Goal: Transaction & Acquisition: Purchase product/service

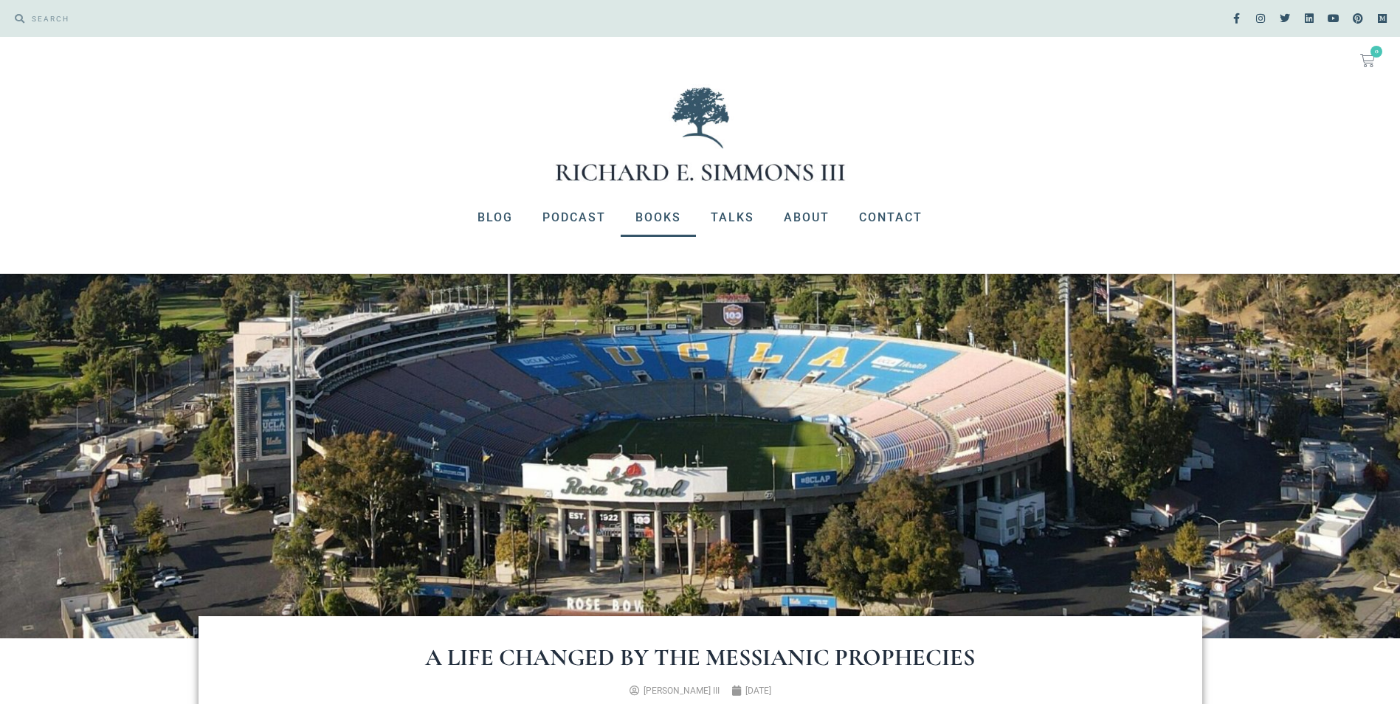
click at [666, 213] on link "Books" at bounding box center [658, 218] width 75 height 38
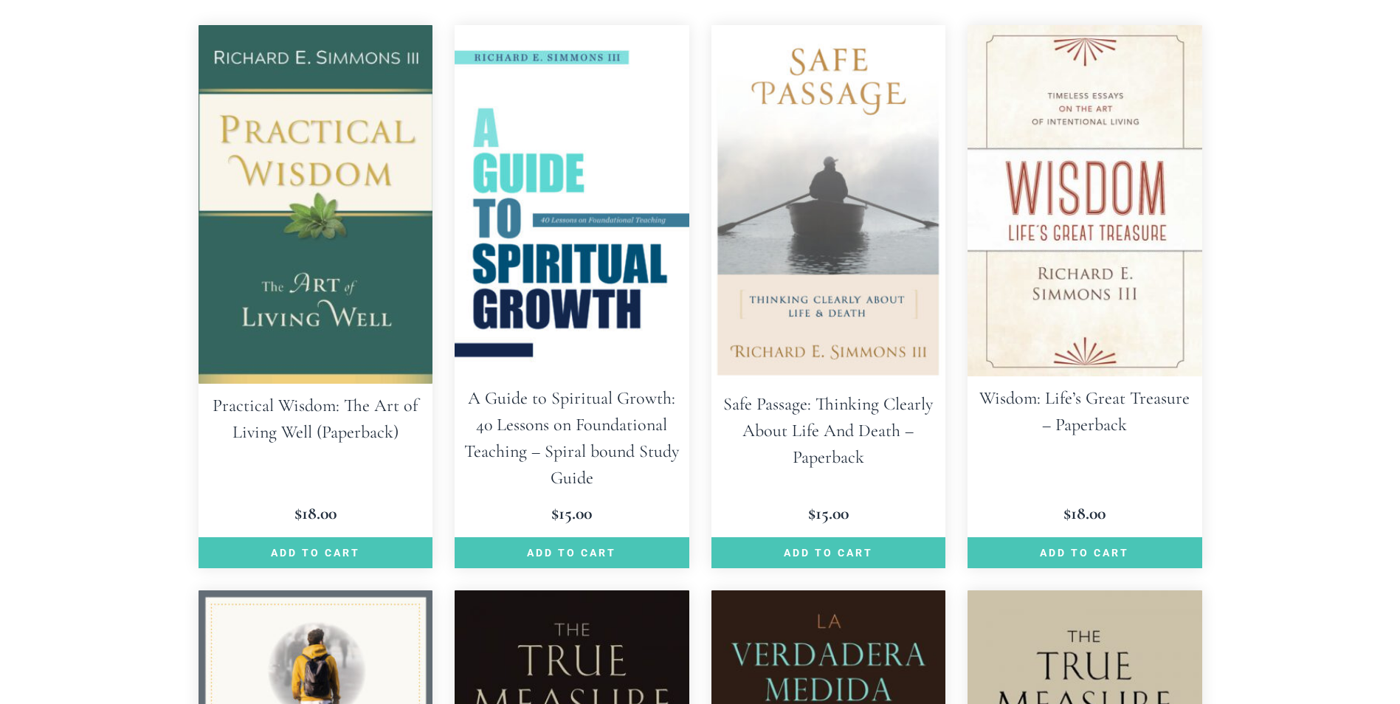
scroll to position [443, 0]
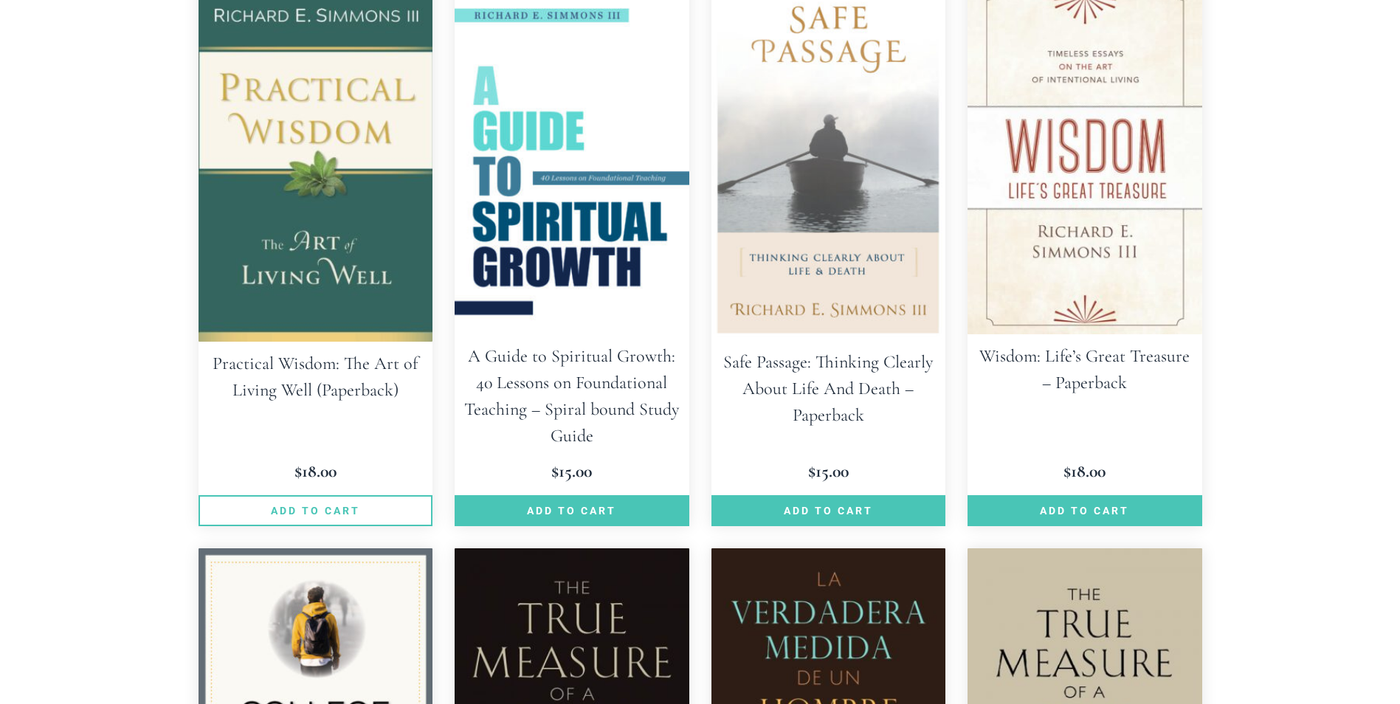
click at [314, 503] on link "Add to cart" at bounding box center [316, 510] width 235 height 31
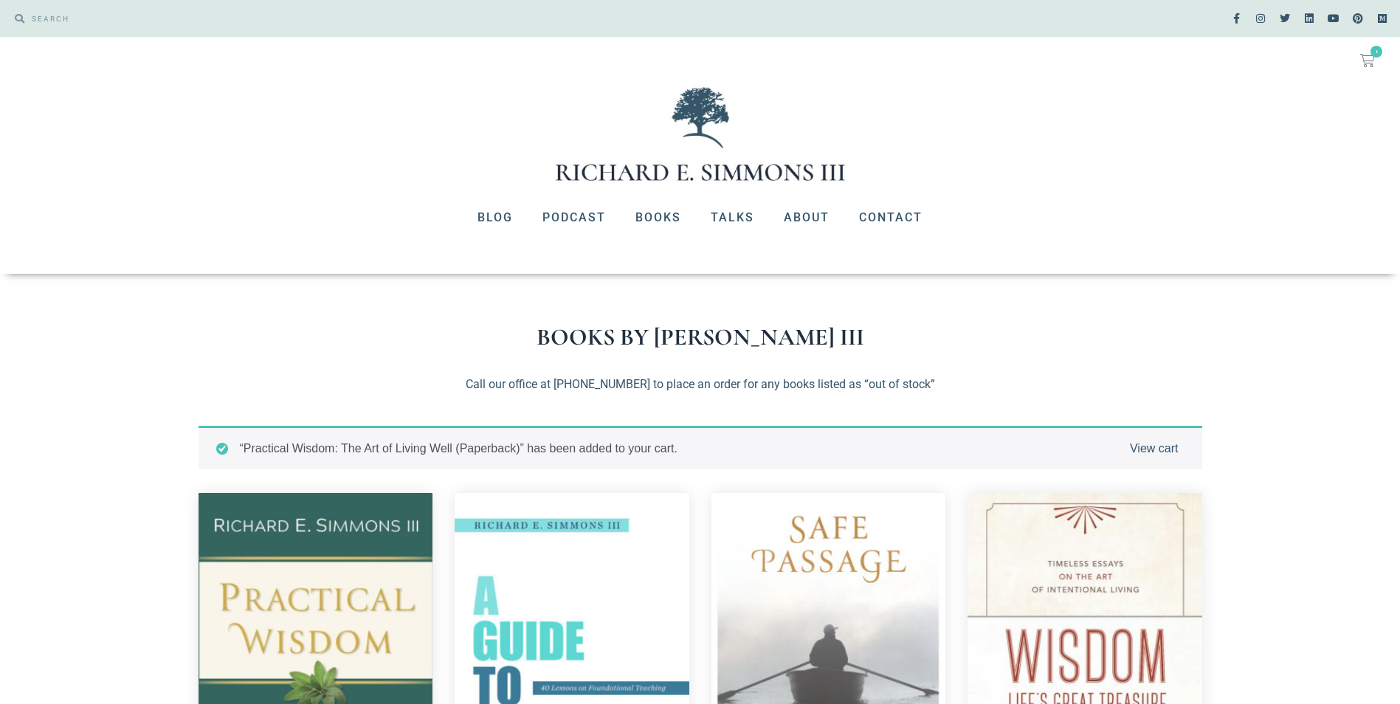
click at [1145, 450] on link "View cart" at bounding box center [1154, 449] width 49 height 18
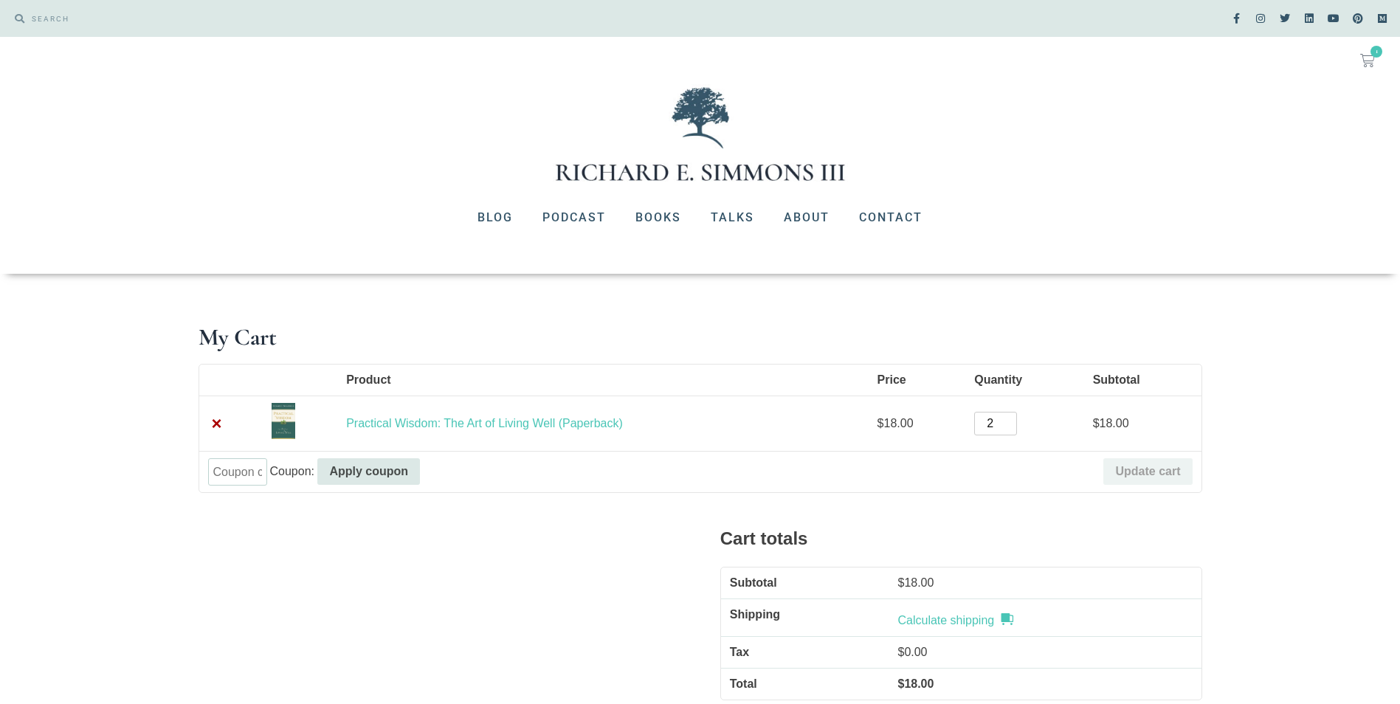
type input "2"
click at [1008, 422] on input "2" at bounding box center [995, 424] width 43 height 24
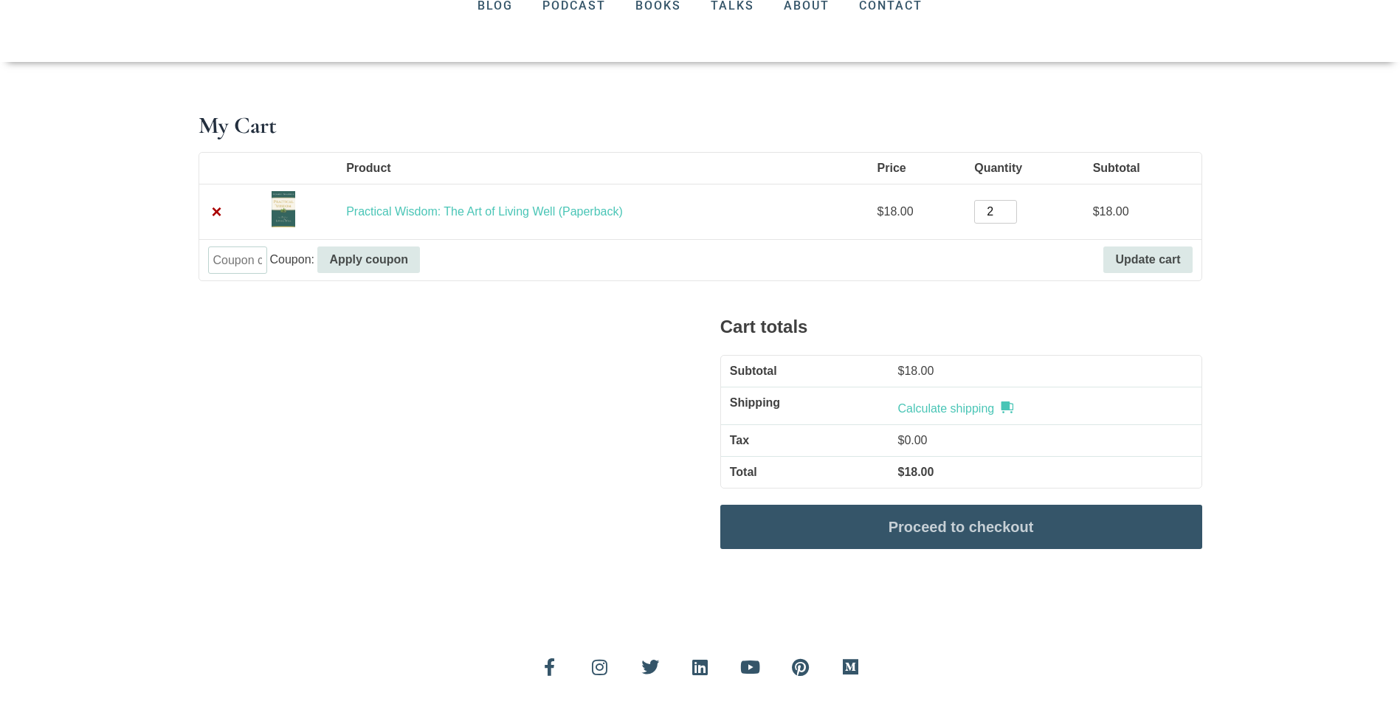
scroll to position [221, 0]
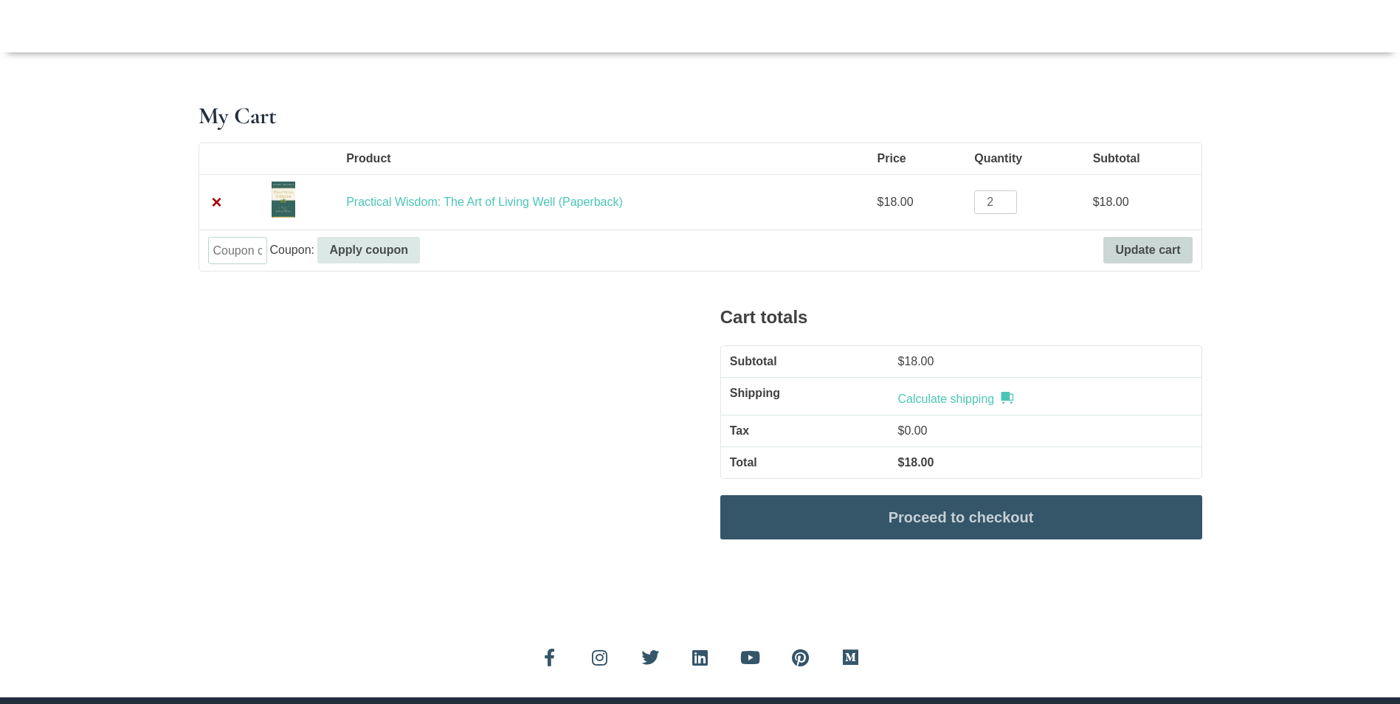
click at [1143, 241] on button "Update cart" at bounding box center [1148, 250] width 89 height 27
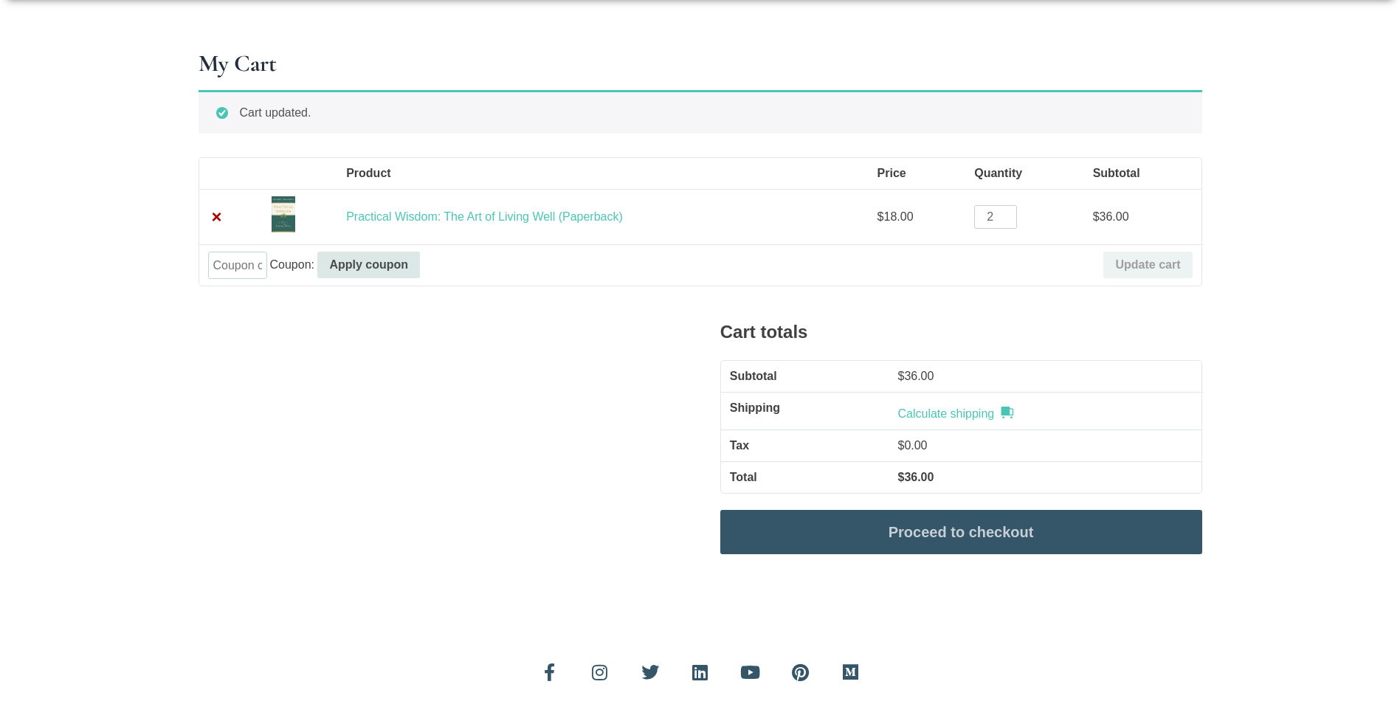
scroll to position [290, 0]
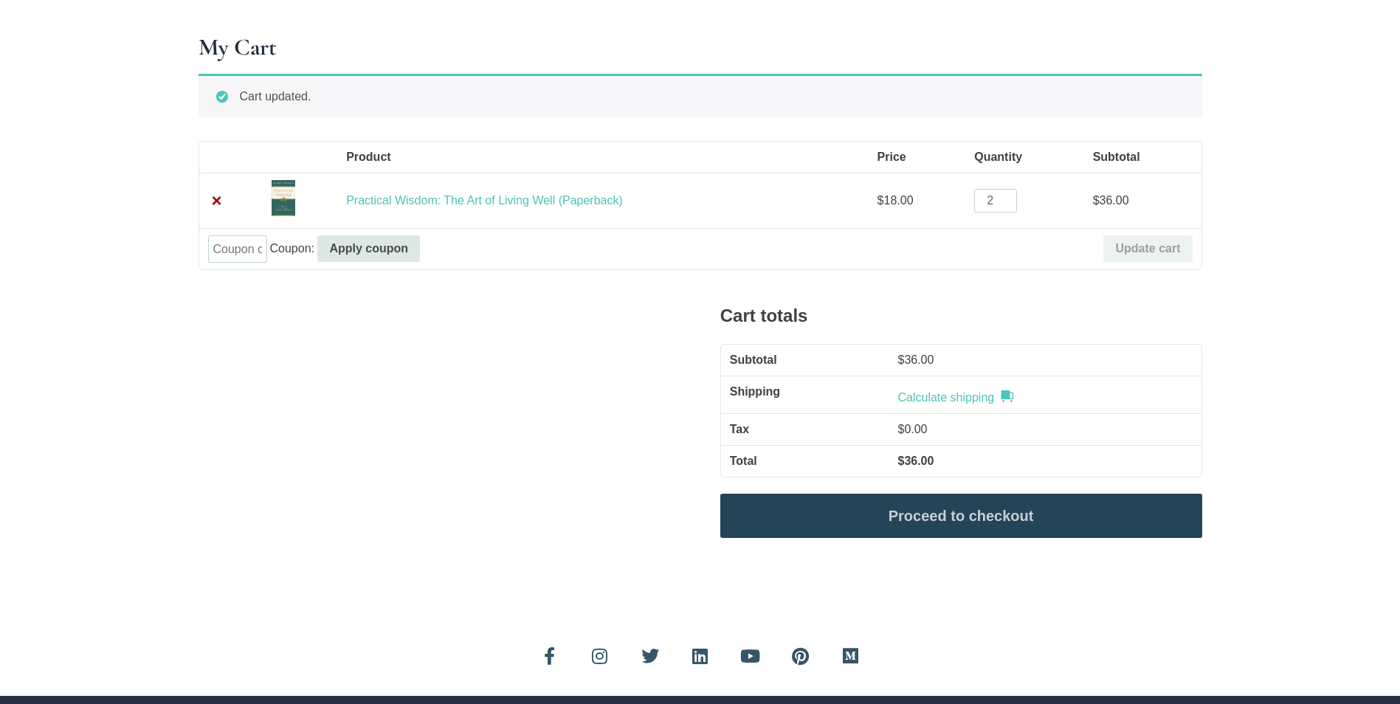
click at [1009, 515] on link "Proceed to checkout" at bounding box center [962, 516] width 482 height 44
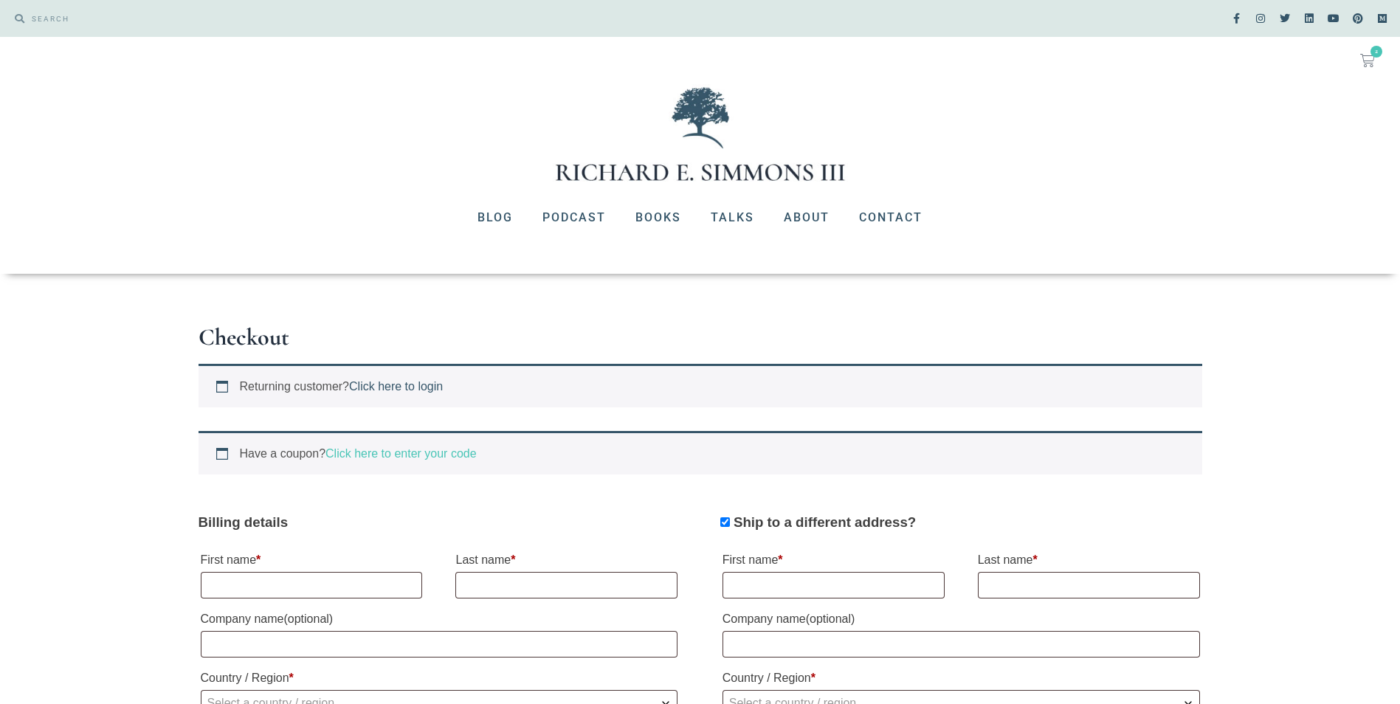
type input "[EMAIL_ADDRESS][DOMAIN_NAME]"
click at [428, 382] on link "Click here to login" at bounding box center [396, 386] width 94 height 13
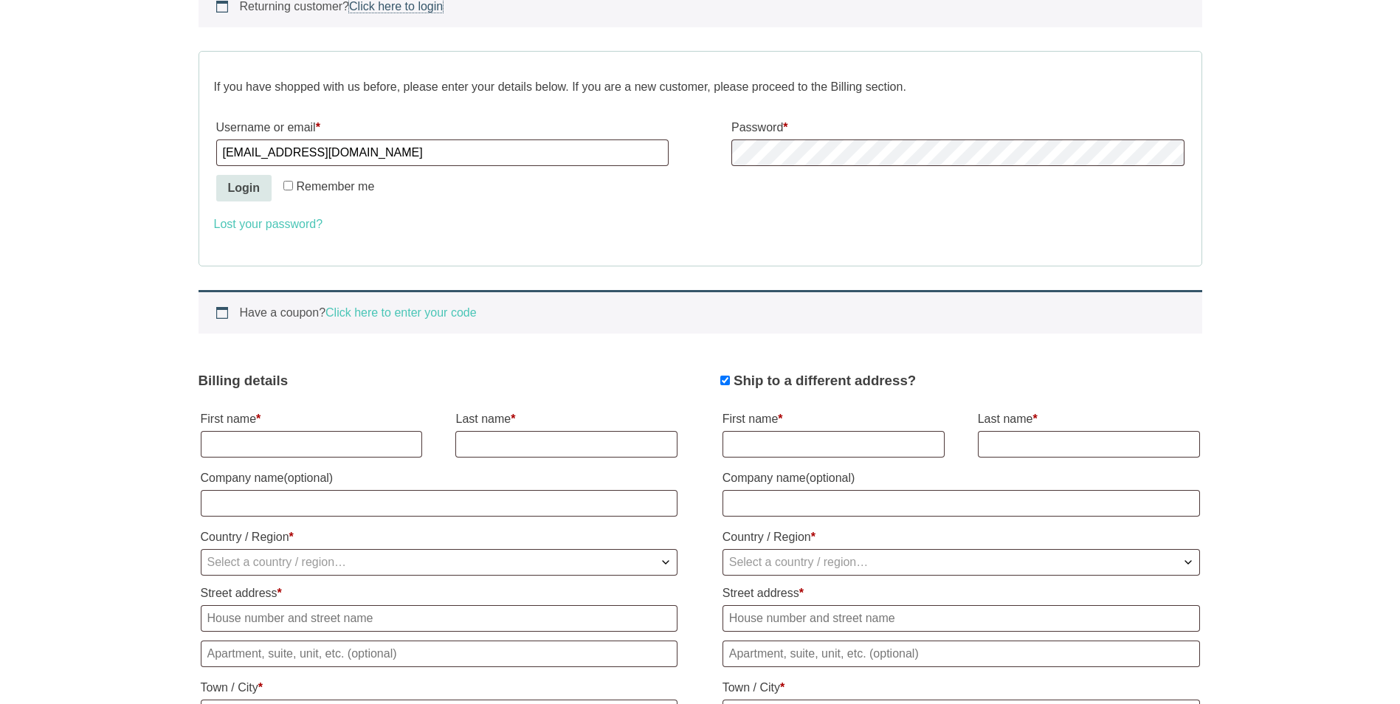
scroll to position [394, 0]
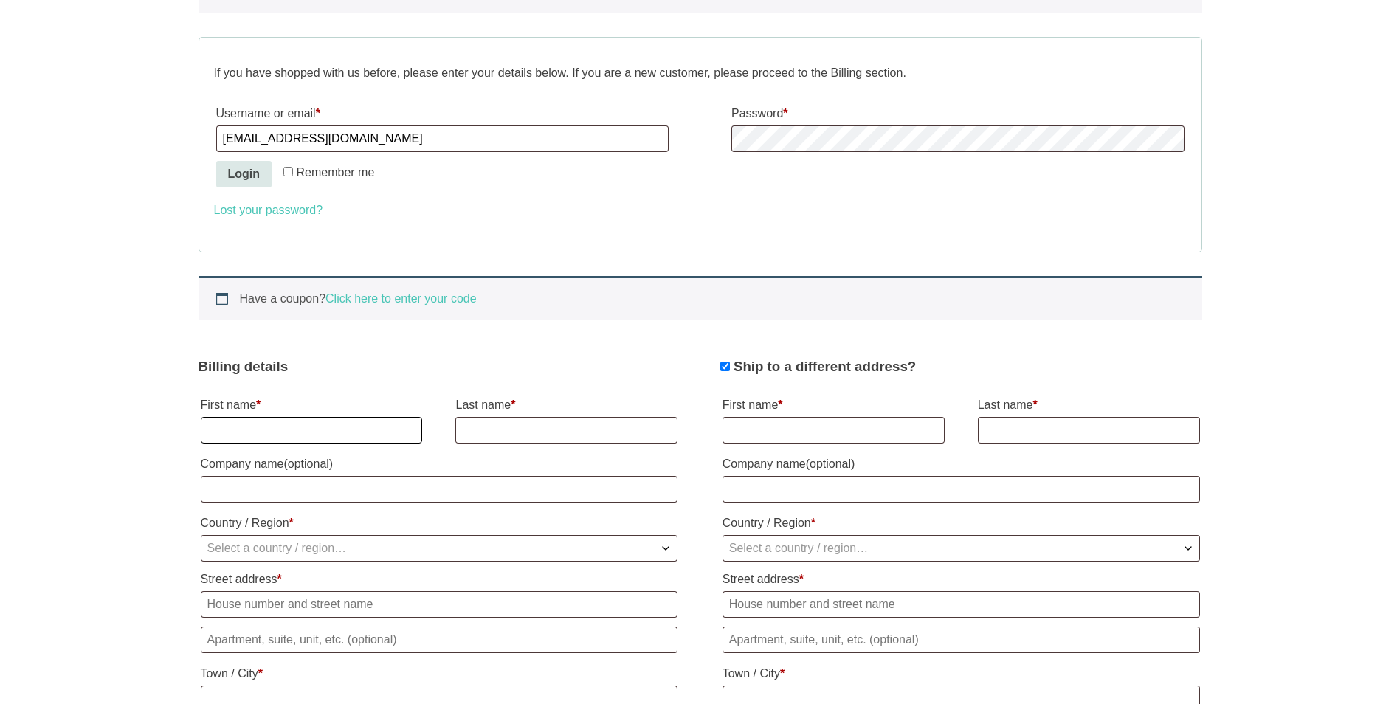
click at [361, 436] on input "First name *" at bounding box center [312, 430] width 222 height 27
type input "Douglas"
type input "Allen"
select select "US"
type input "[STREET_ADDRESS]"
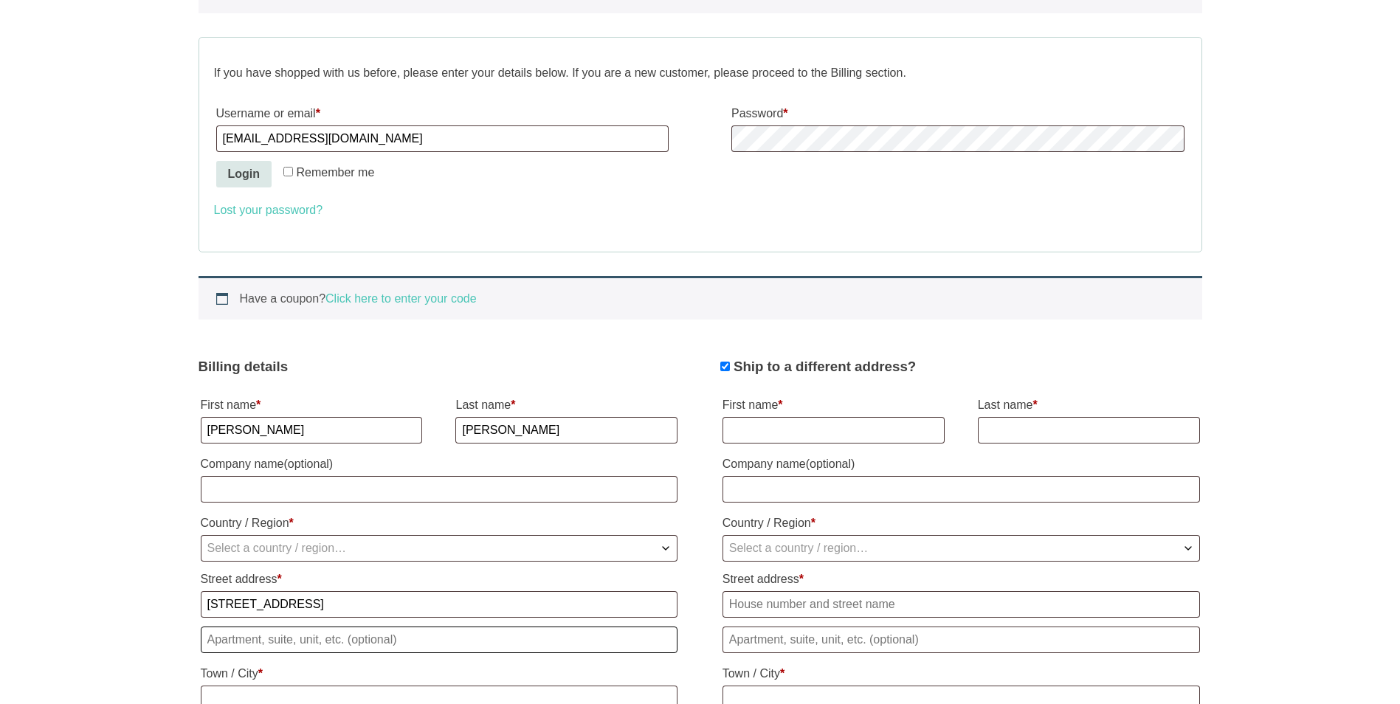
type input "35216"
type input "Birmingham"
type input "35216"
type input "[PHONE_NUMBER]"
type input "[EMAIL_ADDRESS][DOMAIN_NAME]"
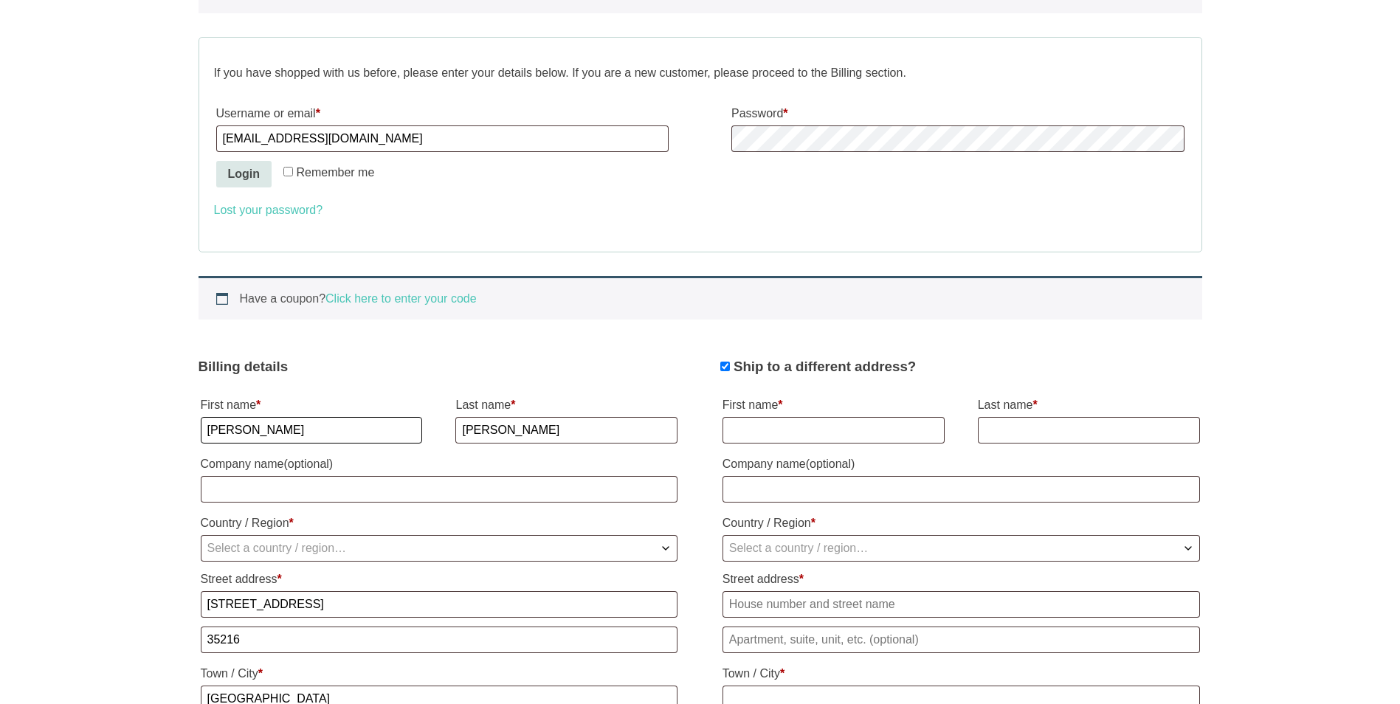
select select "US"
select select "AL"
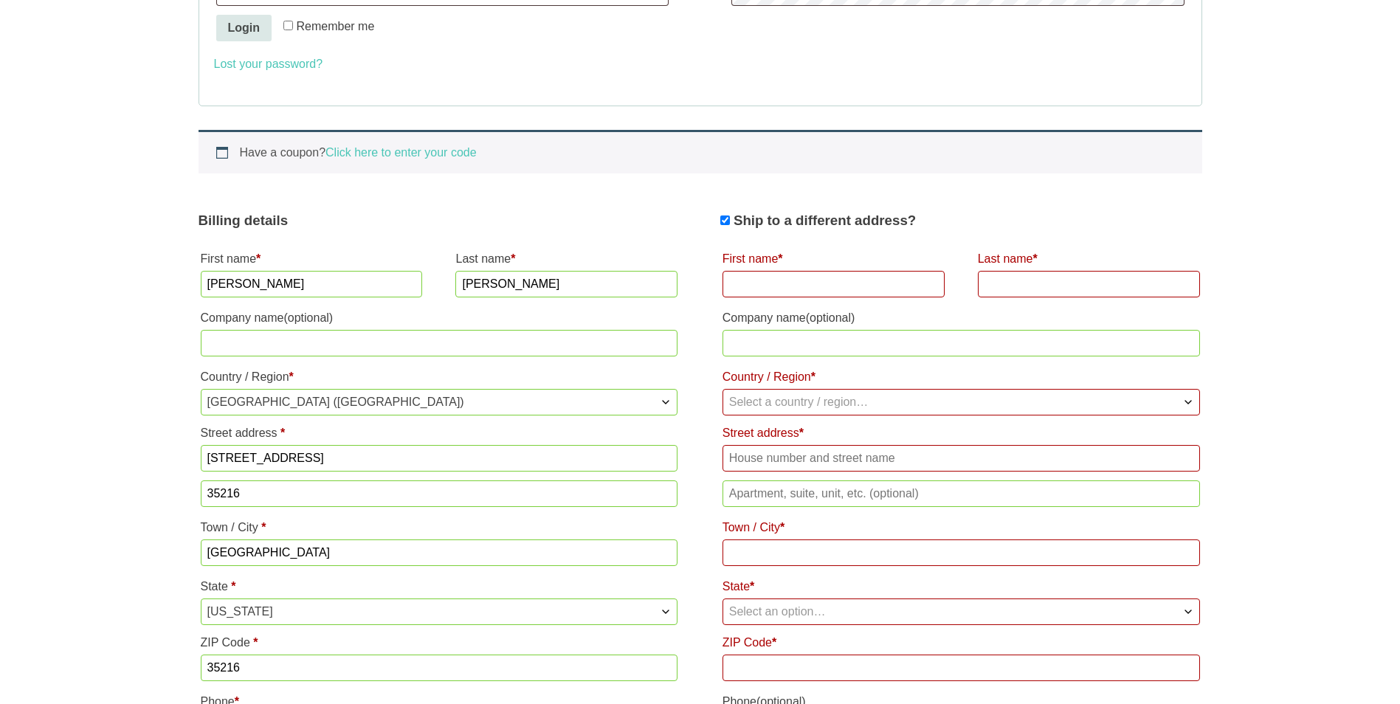
scroll to position [534, 0]
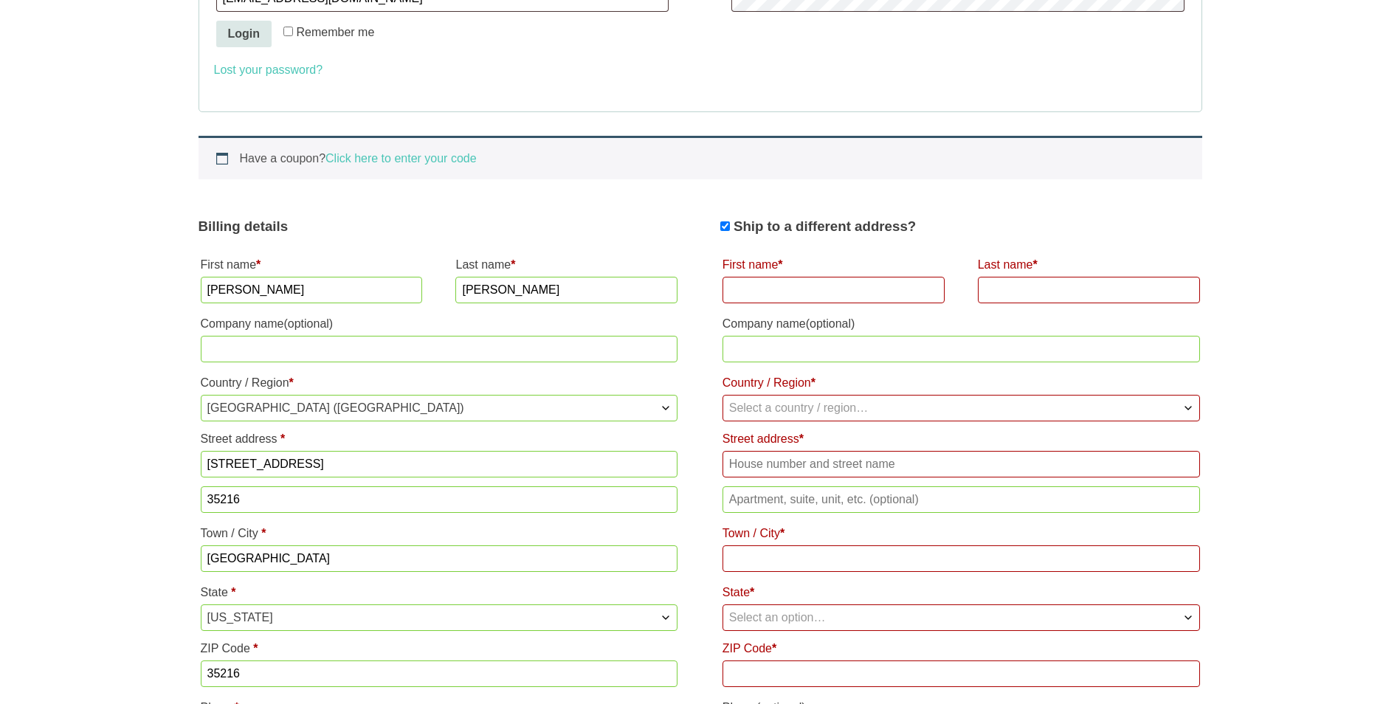
click at [727, 226] on input "Ship to a different address?" at bounding box center [726, 226] width 10 height 10
checkbox input "false"
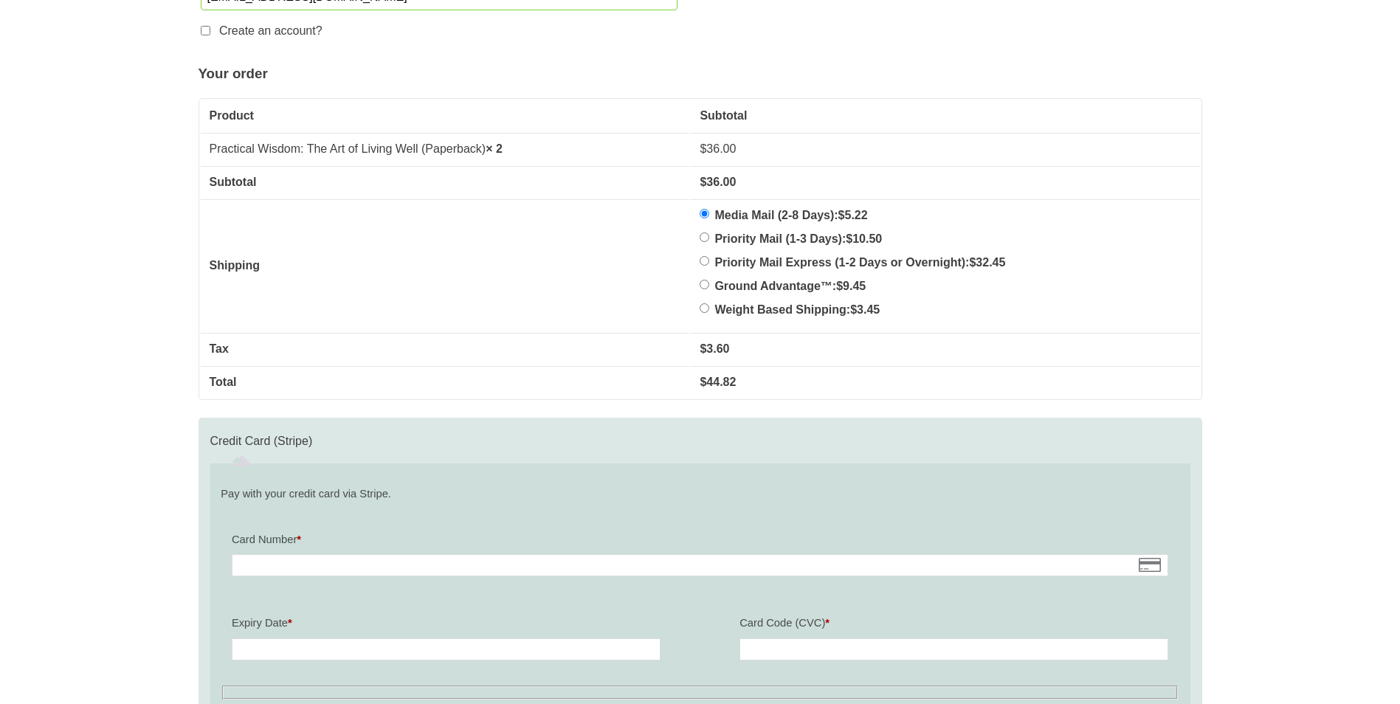
scroll to position [1420, 0]
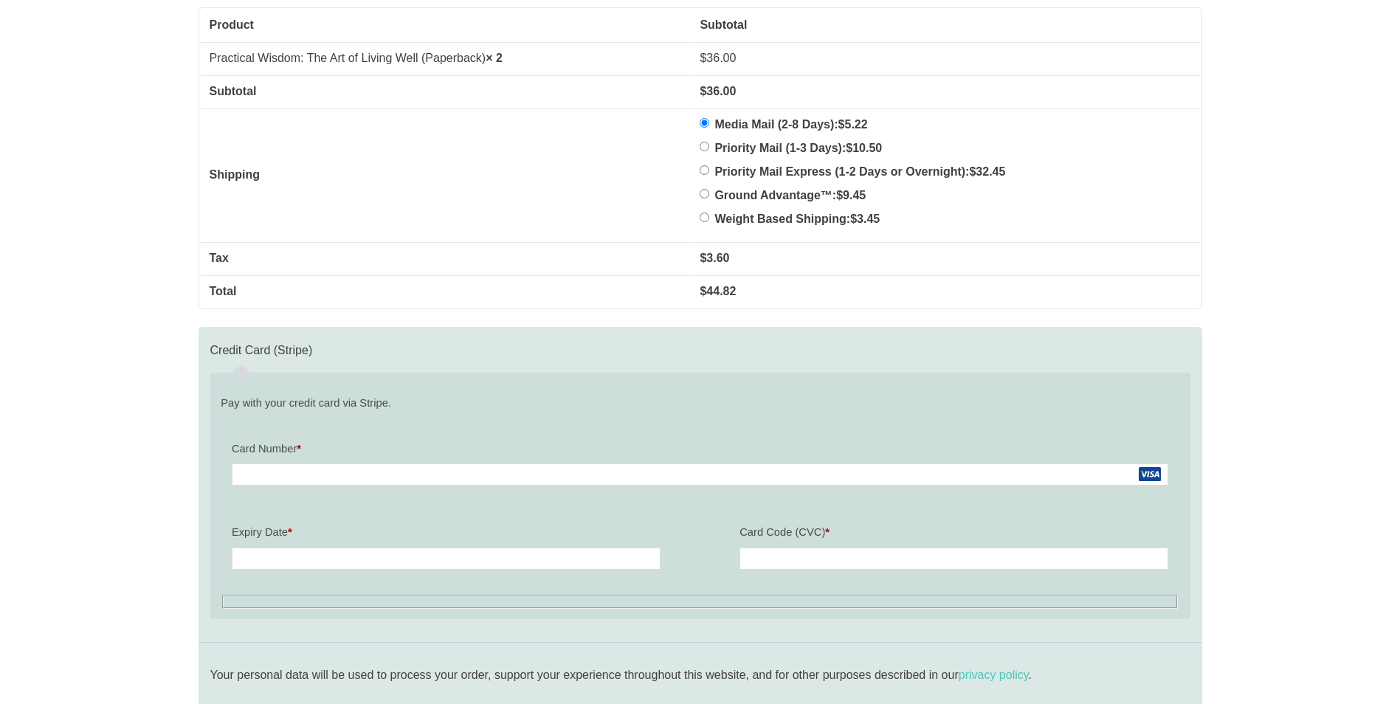
click at [839, 552] on iframe at bounding box center [954, 558] width 420 height 13
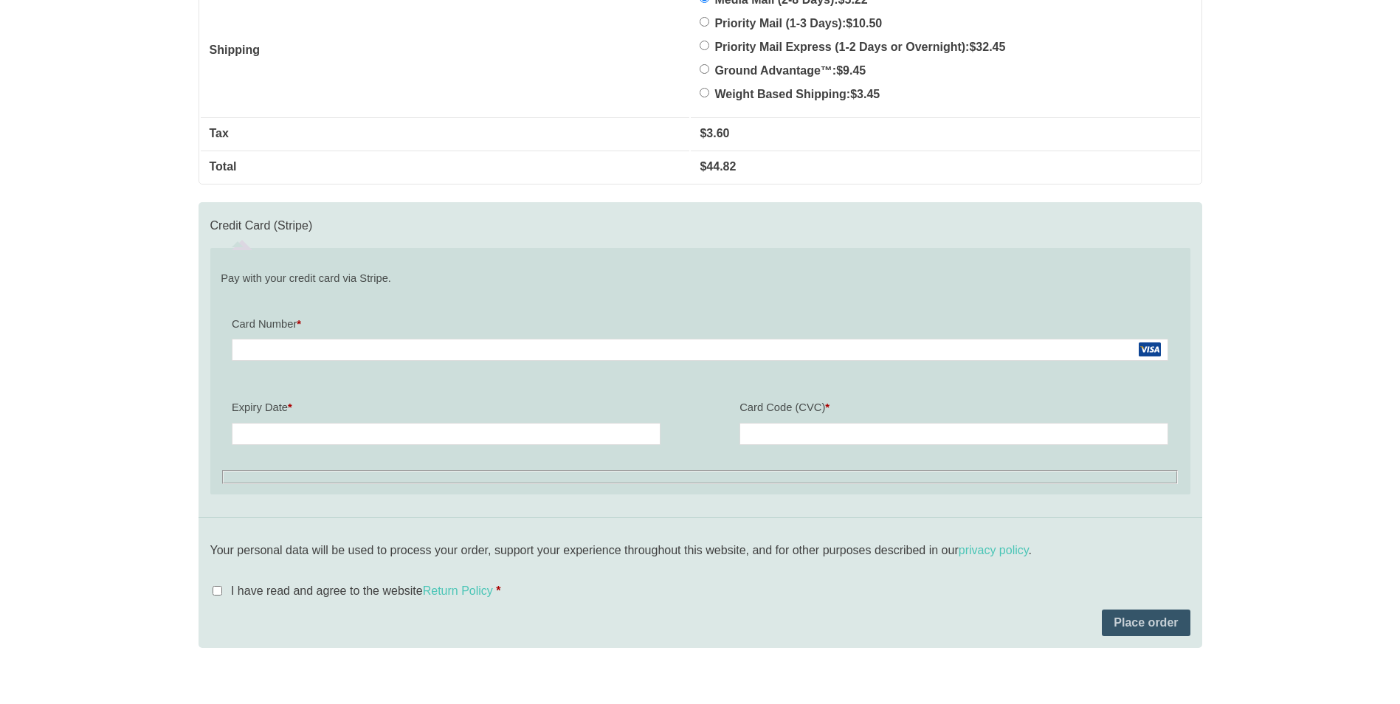
scroll to position [1789, 0]
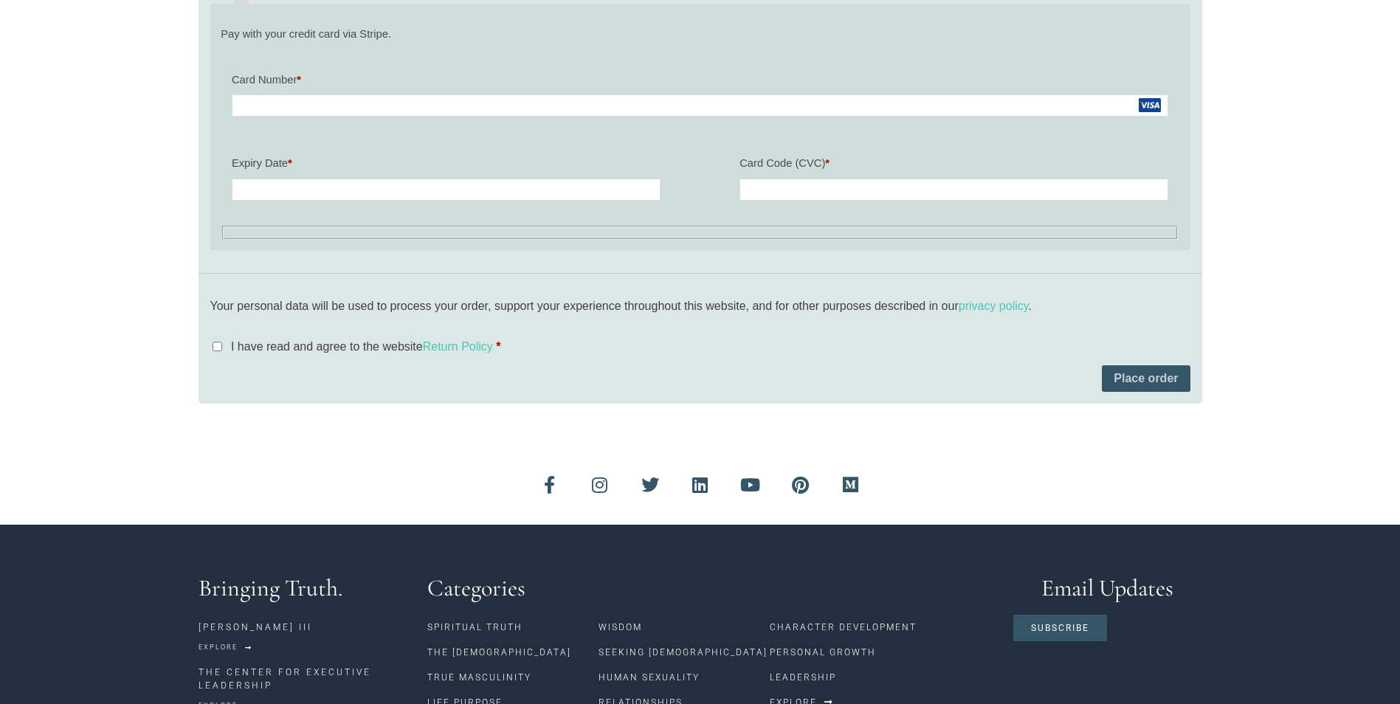
click at [217, 347] on input "I have read and agree to the website Return Policy *" at bounding box center [218, 347] width 10 height 10
checkbox input "true"
click at [1141, 379] on button "Place order" at bounding box center [1146, 378] width 88 height 27
